Goal: Task Accomplishment & Management: Complete application form

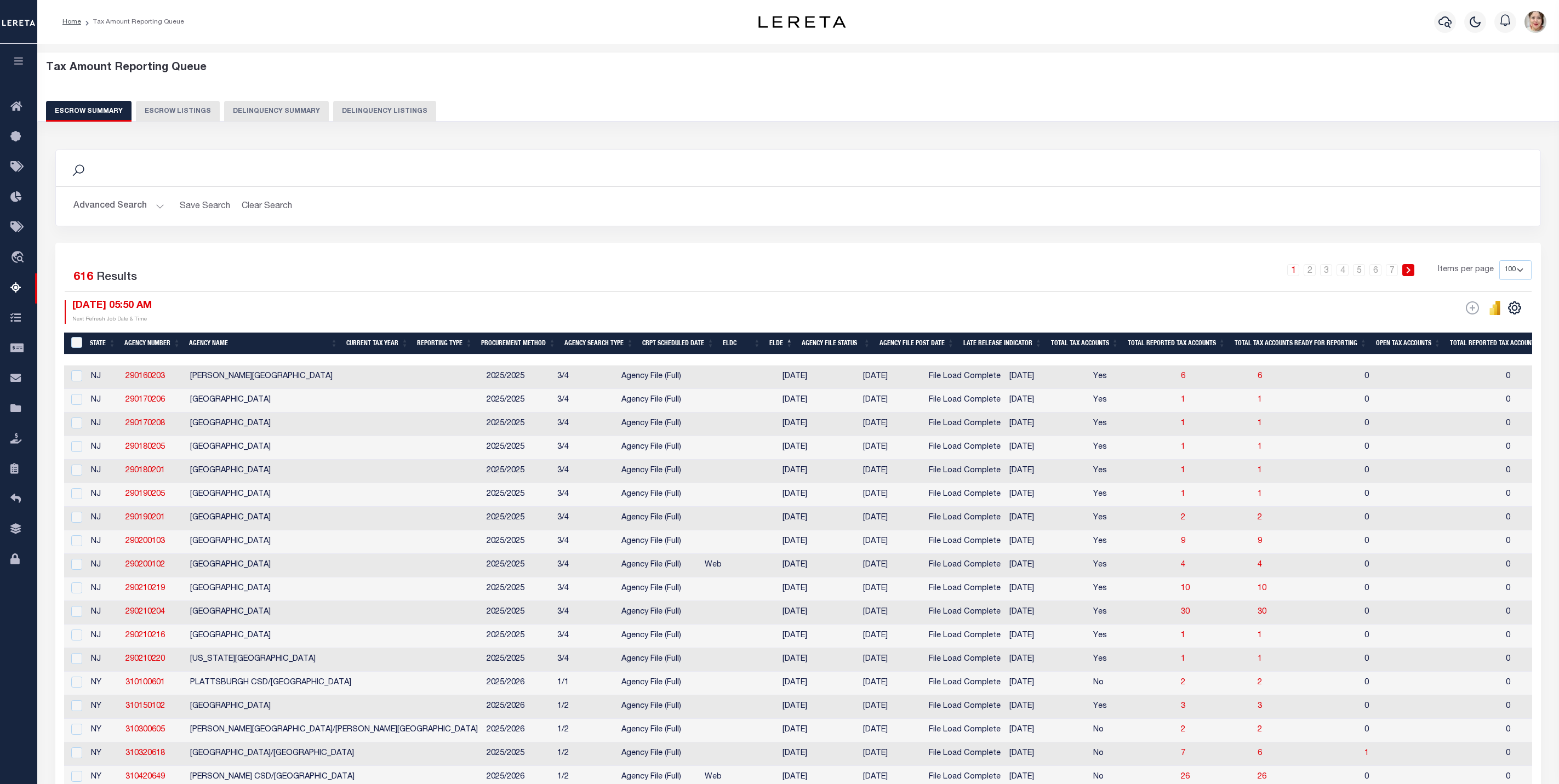
select select "100"
click at [19, 56] on button "button" at bounding box center [19, 63] width 37 height 37
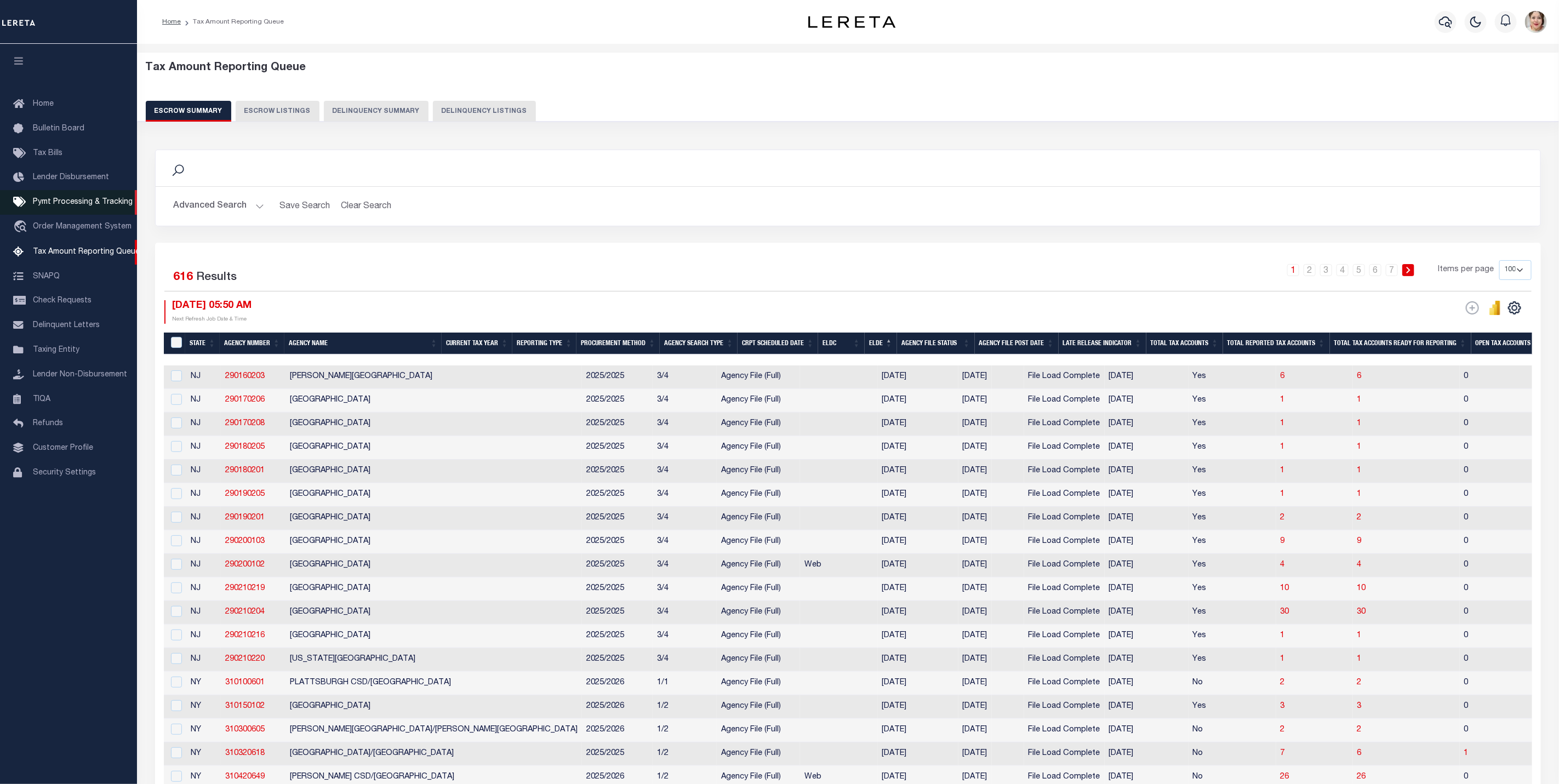
click at [68, 205] on span "Pymt Processing & Tracking" at bounding box center [82, 202] width 100 height 8
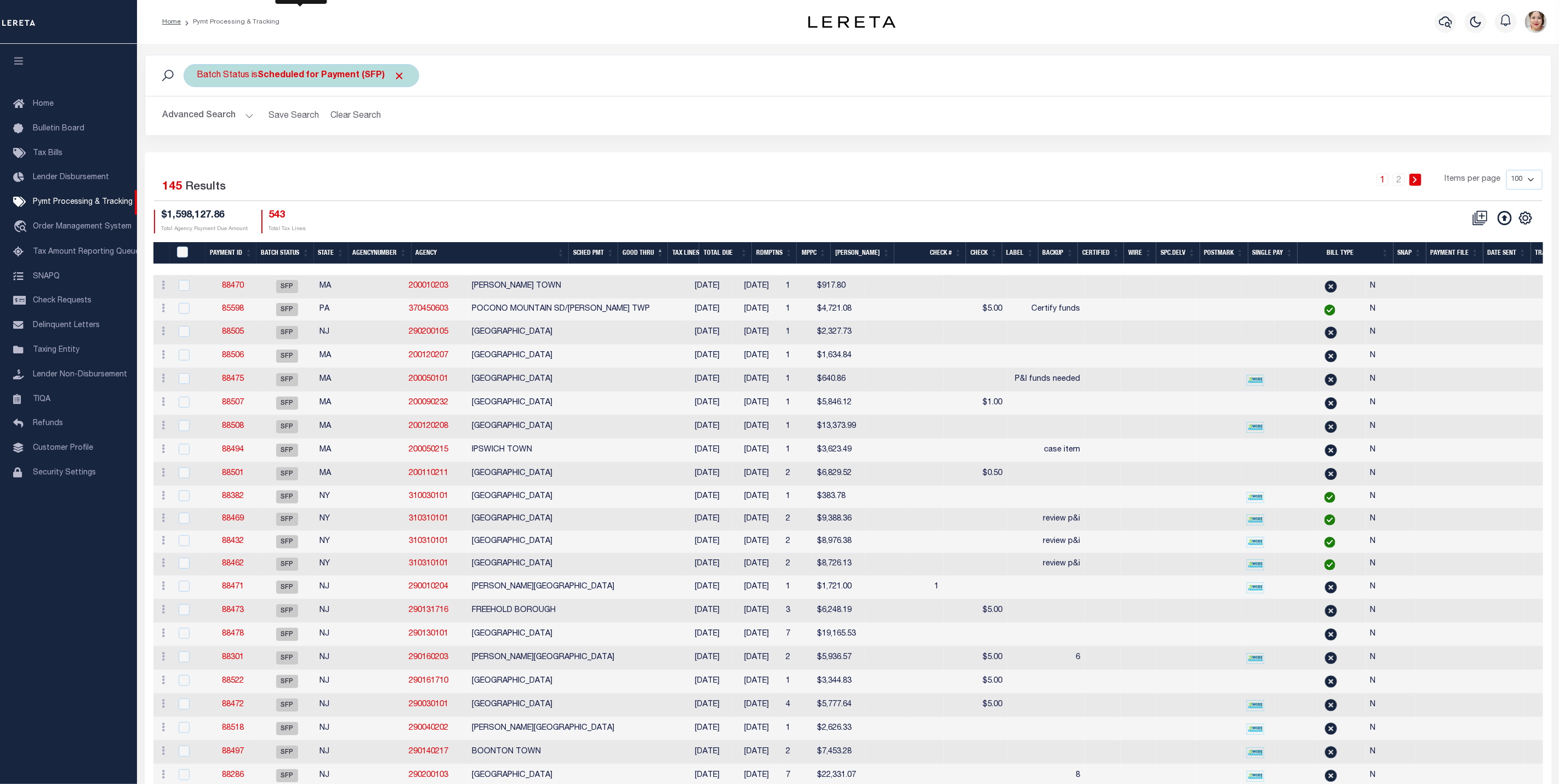
click at [288, 70] on div "Batch Status is Scheduled for Payment (SFP)" at bounding box center [301, 76] width 236 height 23
click at [301, 127] on select "Awaiting Funds (AWF) Cleared and Complete (CAC) New Check Needed (NCN) Payment …" at bounding box center [278, 129] width 161 height 21
select select "RCD"
click at [198, 120] on select "Awaiting Funds (AWF) Cleared and Complete (CAC) New Check Needed (NCN) Payment …" at bounding box center [278, 129] width 161 height 21
click at [346, 153] on input "Apply" at bounding box center [343, 153] width 33 height 18
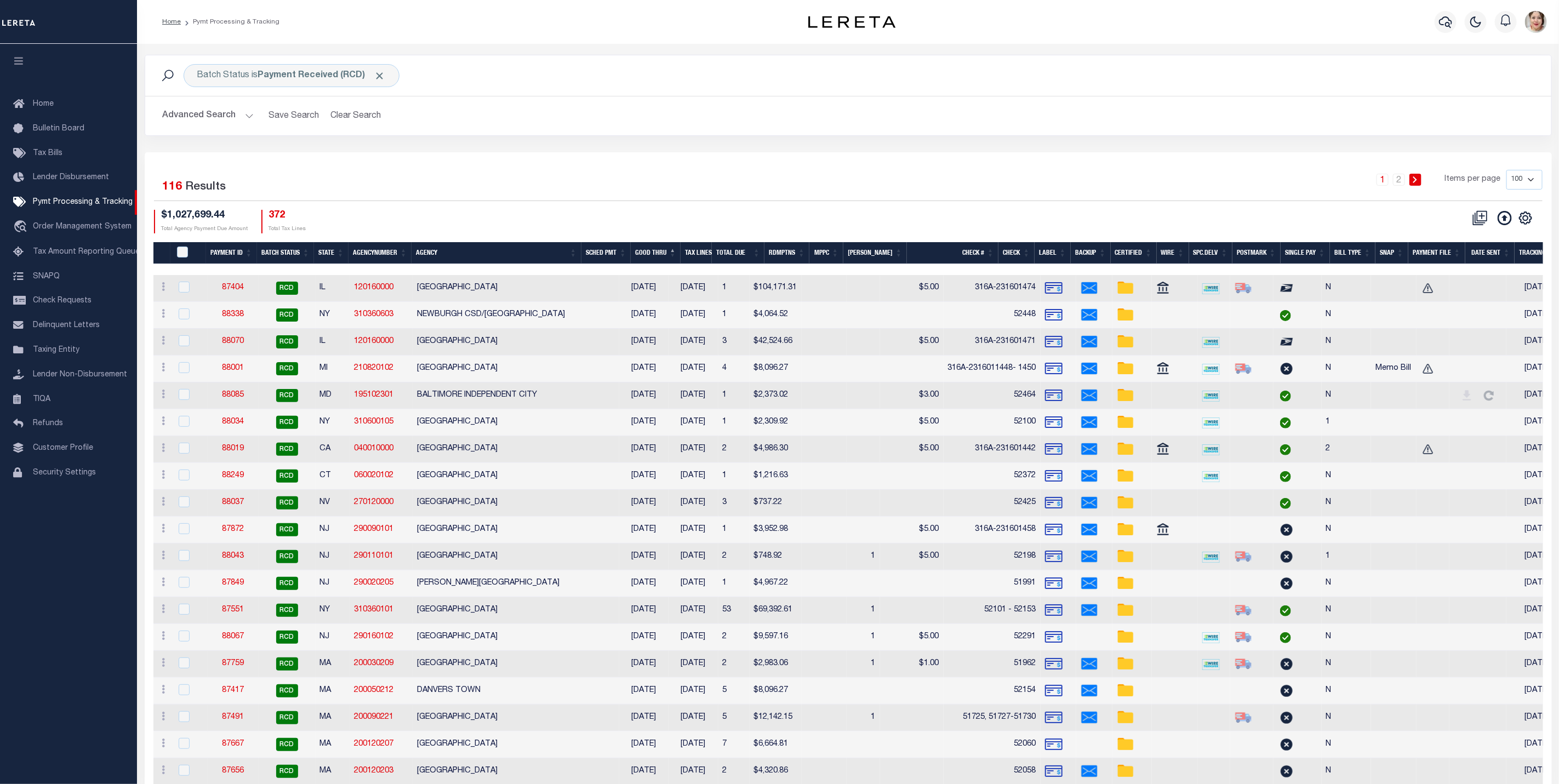
click at [831, 269] on div at bounding box center [922, 270] width 1538 height 11
click at [669, 248] on th "Good Thru" at bounding box center [656, 253] width 50 height 22
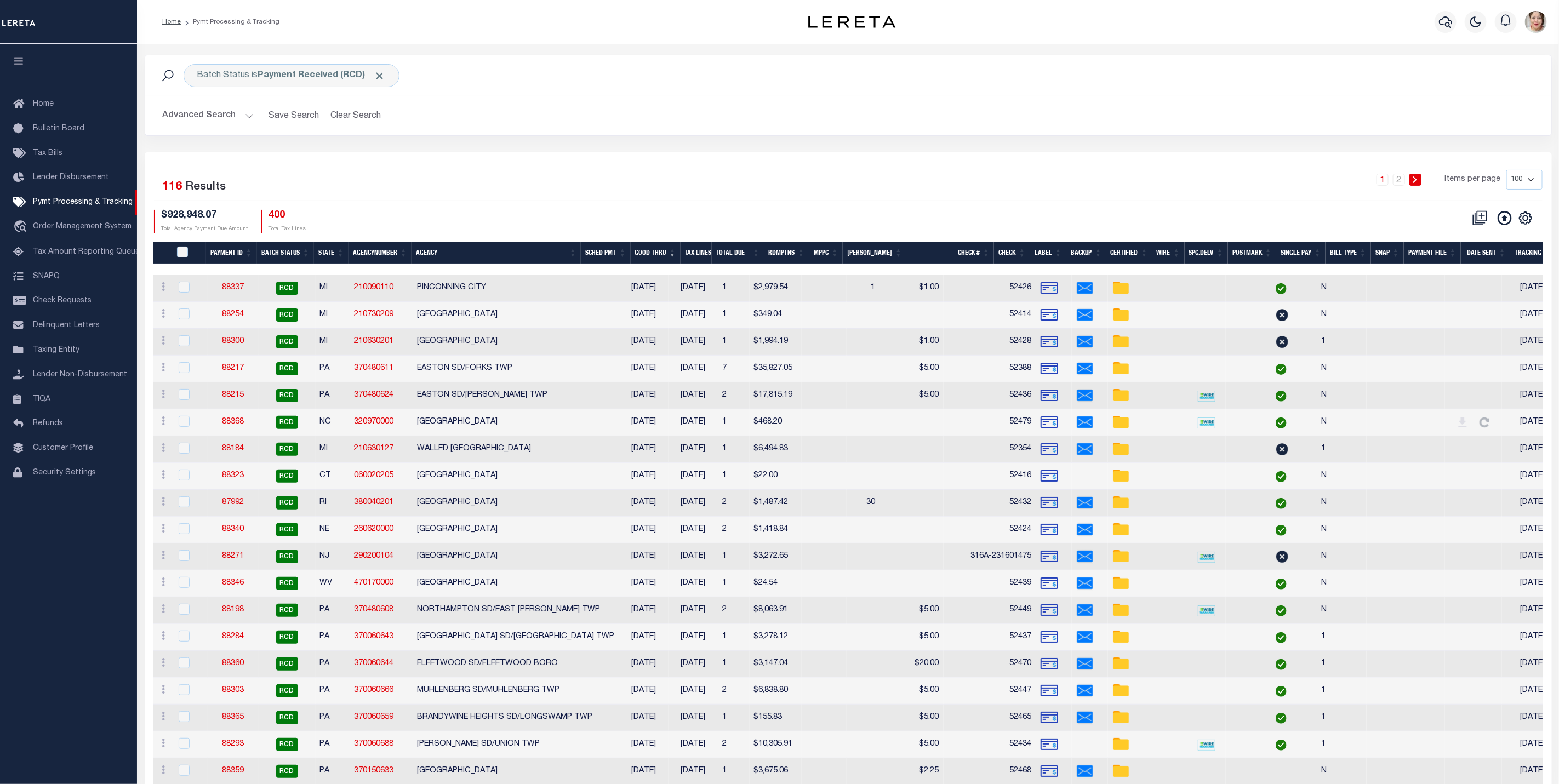
click at [669, 248] on th "Good Thru" at bounding box center [656, 253] width 50 height 22
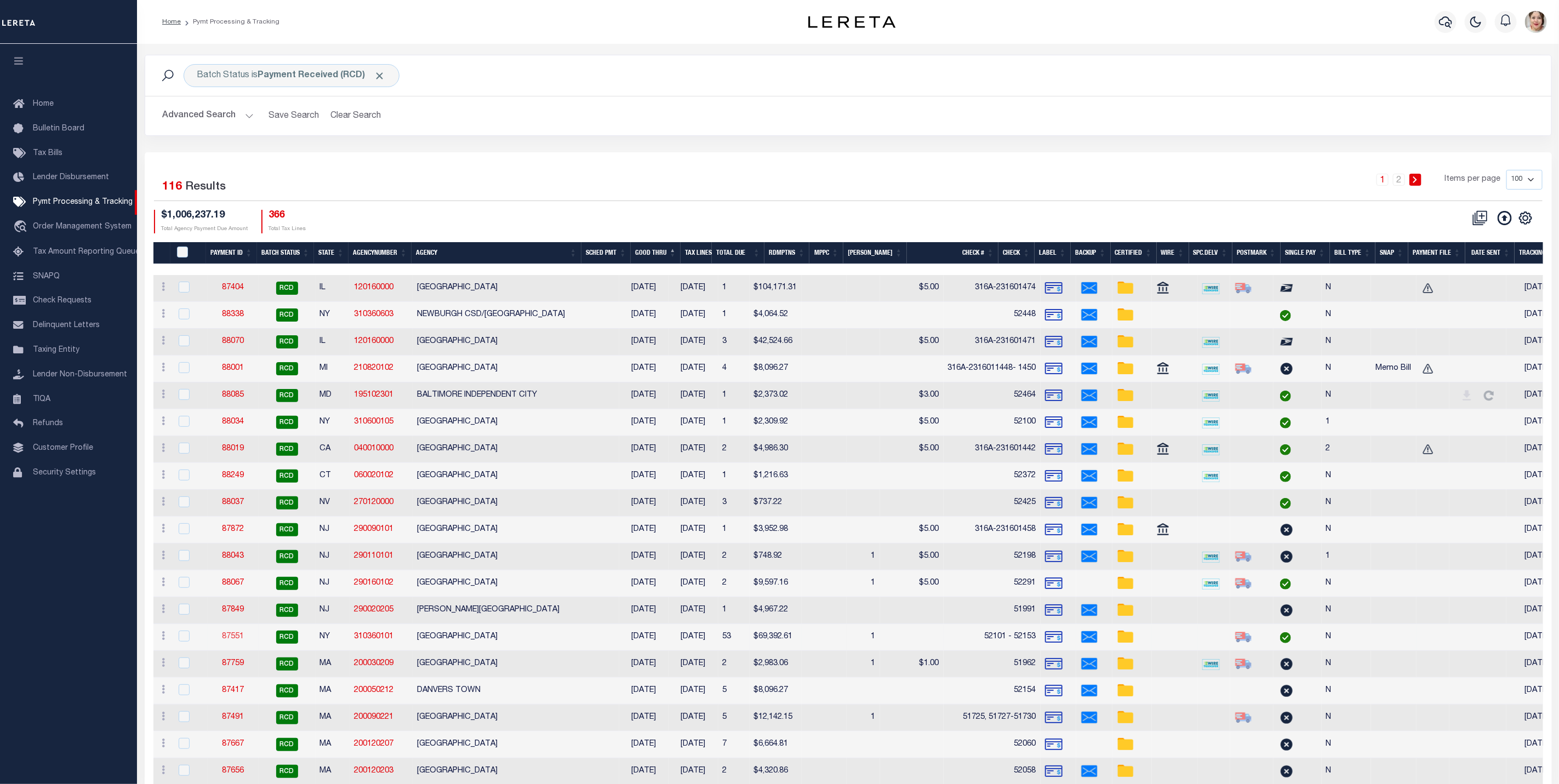
click at [232, 641] on link "87551" at bounding box center [232, 637] width 22 height 8
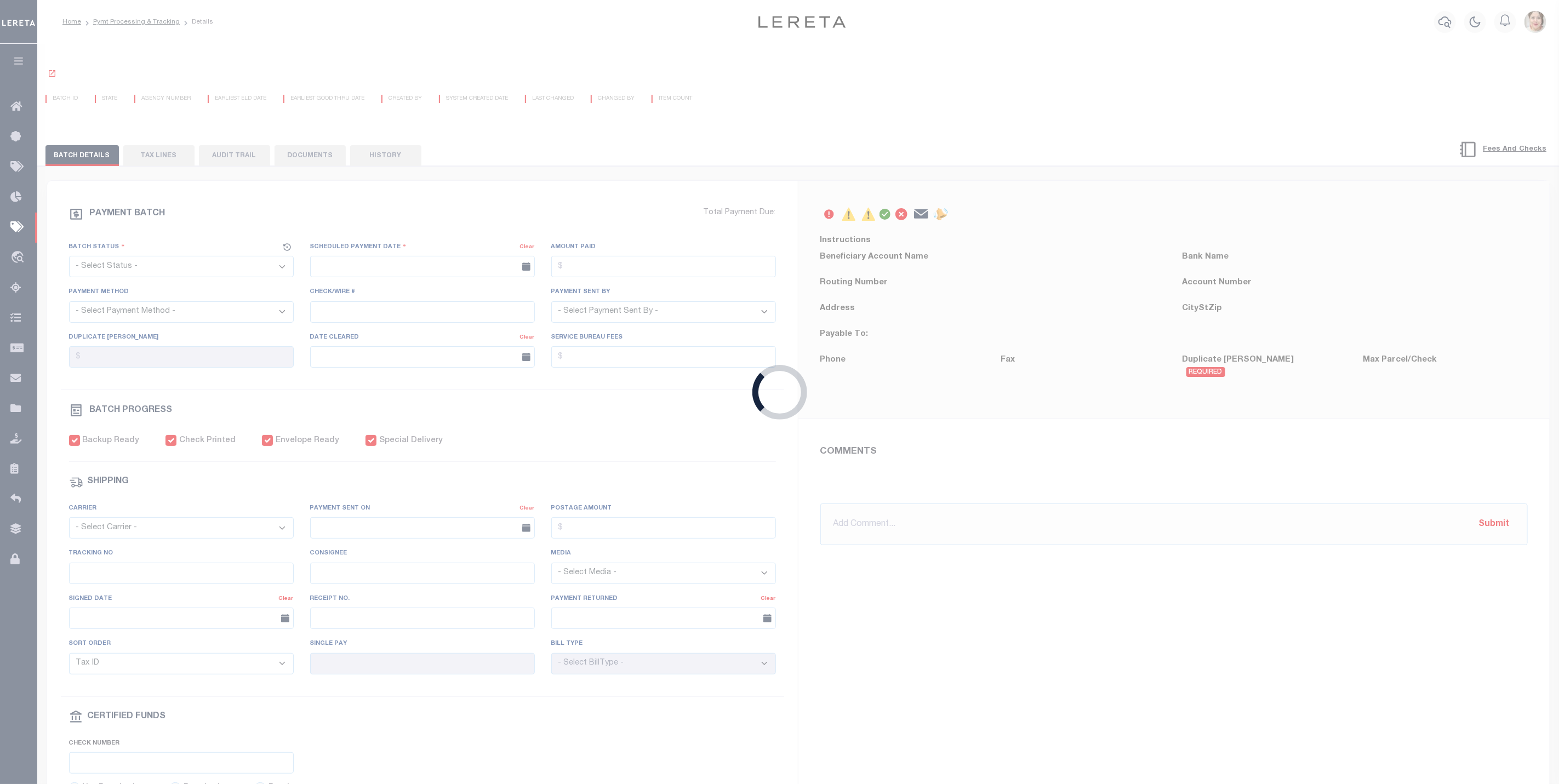
select select "RCD"
type input "[DATE]"
type input "$69,392.61"
select select "CHK"
type input "52101 - 52153"
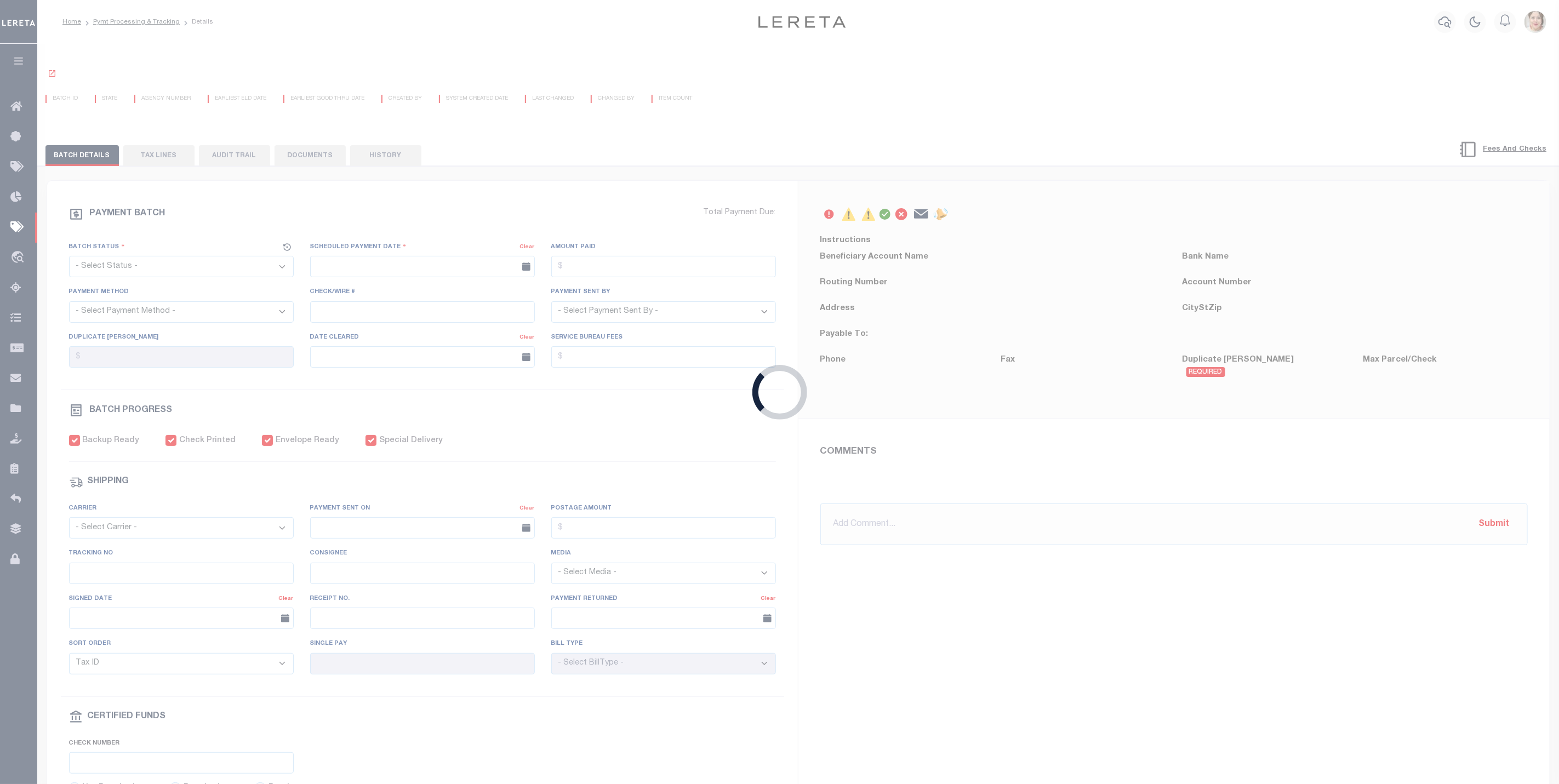
select select "[PERSON_NAME]"
checkbox input "true"
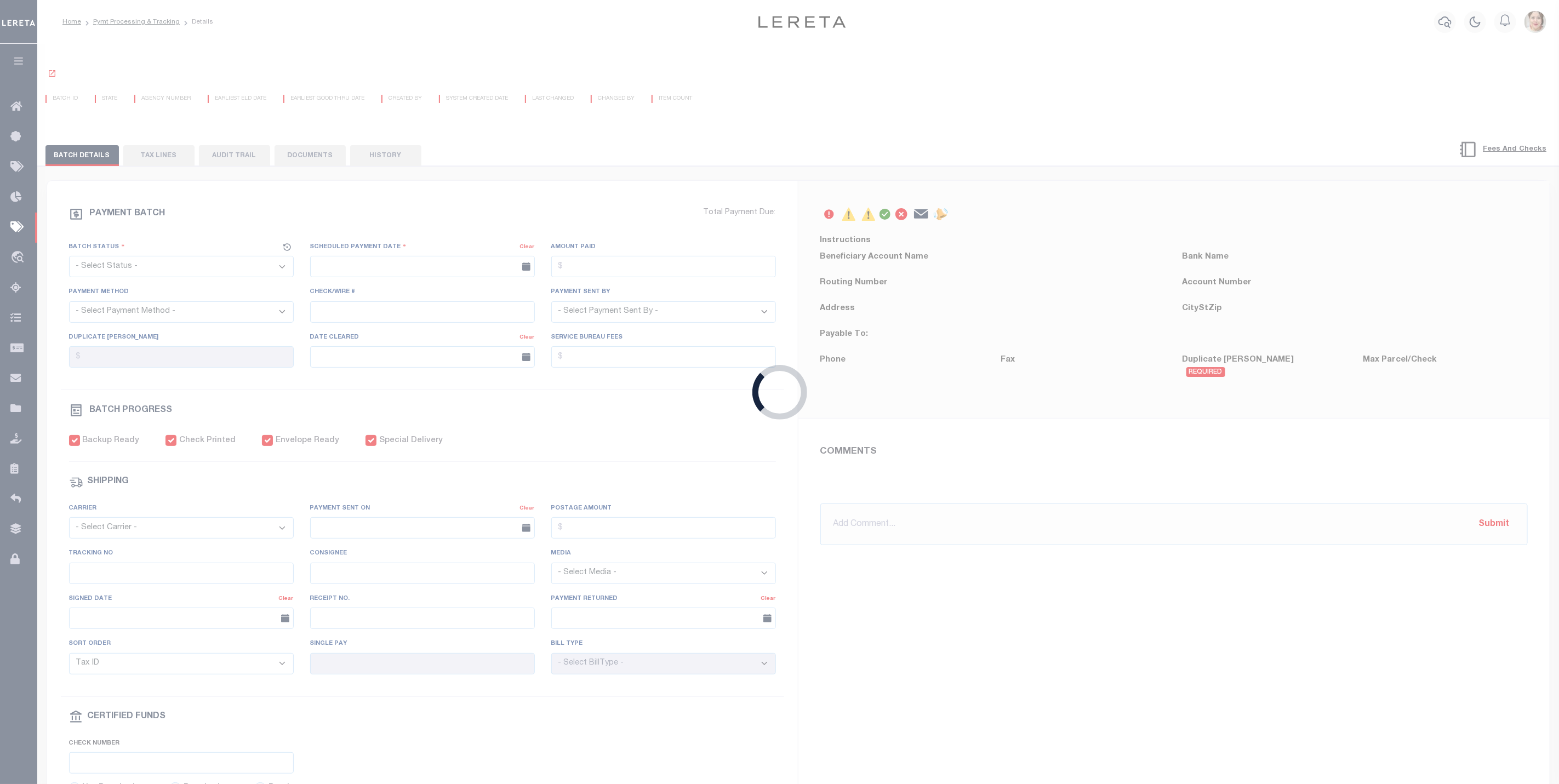
select select "FDX"
type input "[DATE]"
type input "883121229162"
type input "B.Tracy"
type input "[DATE]"
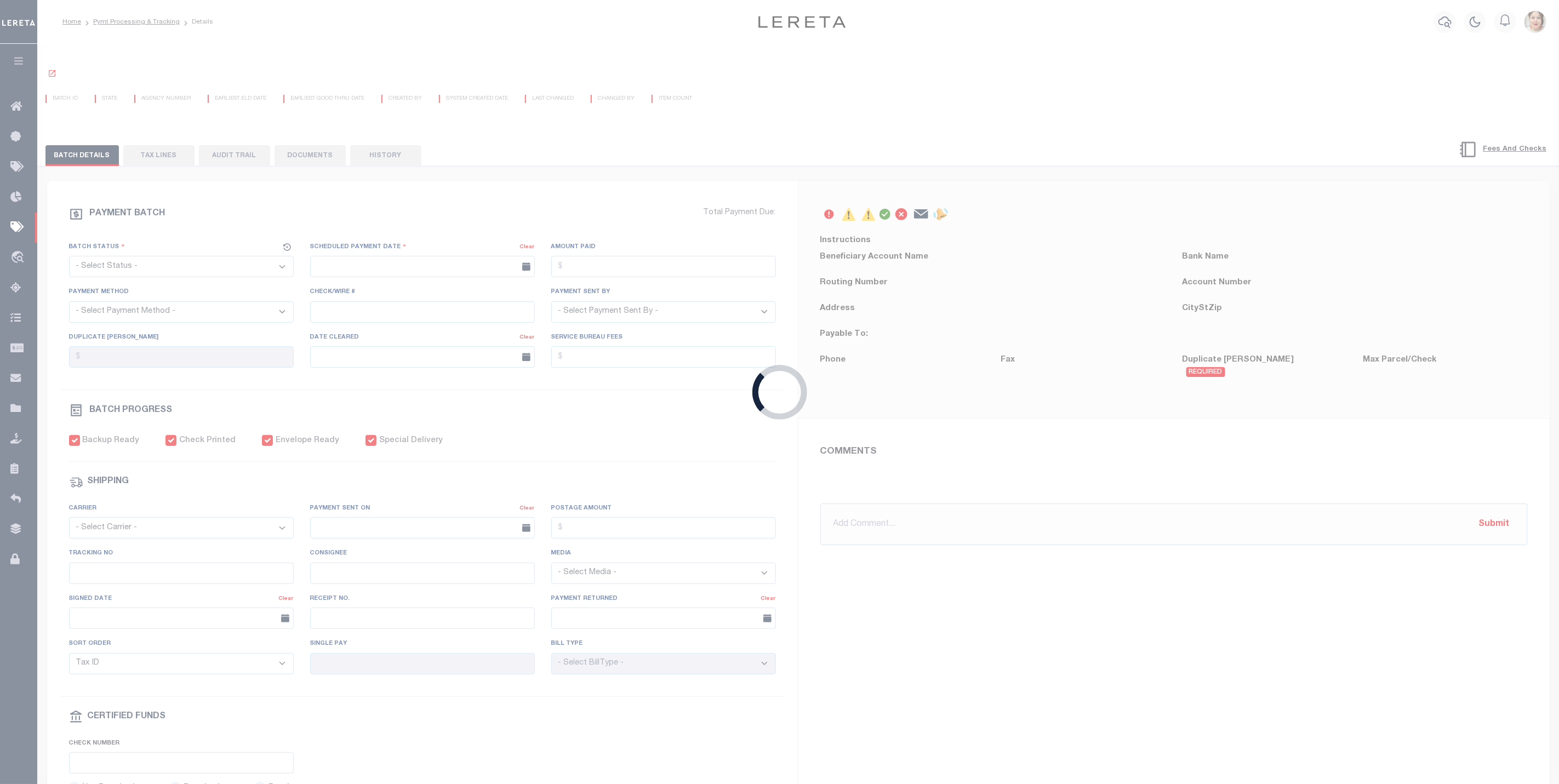
type input "N"
radio input "true"
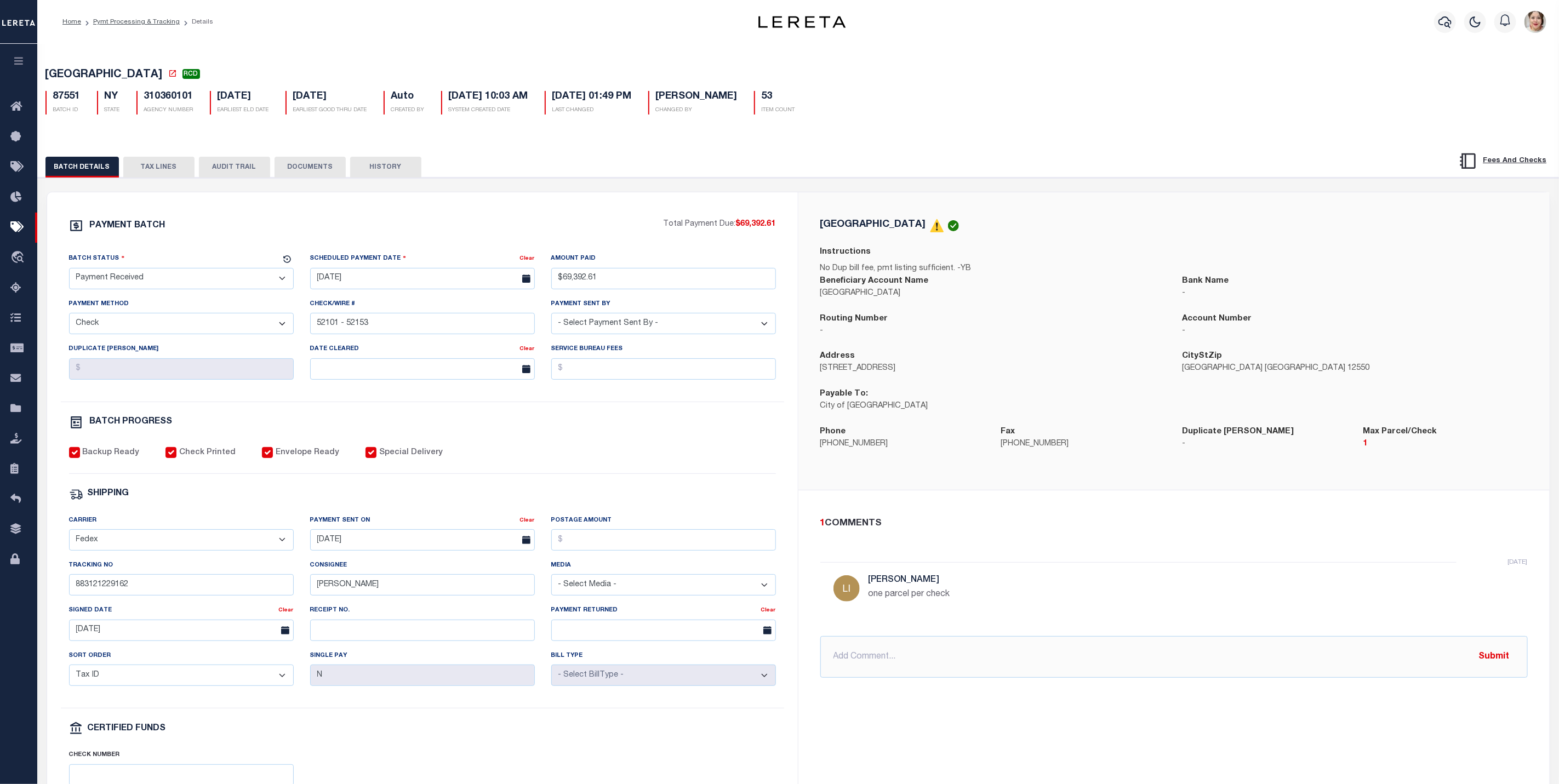
click at [367, 171] on button "HISTORY" at bounding box center [386, 167] width 71 height 21
